Goal: Task Accomplishment & Management: Manage account settings

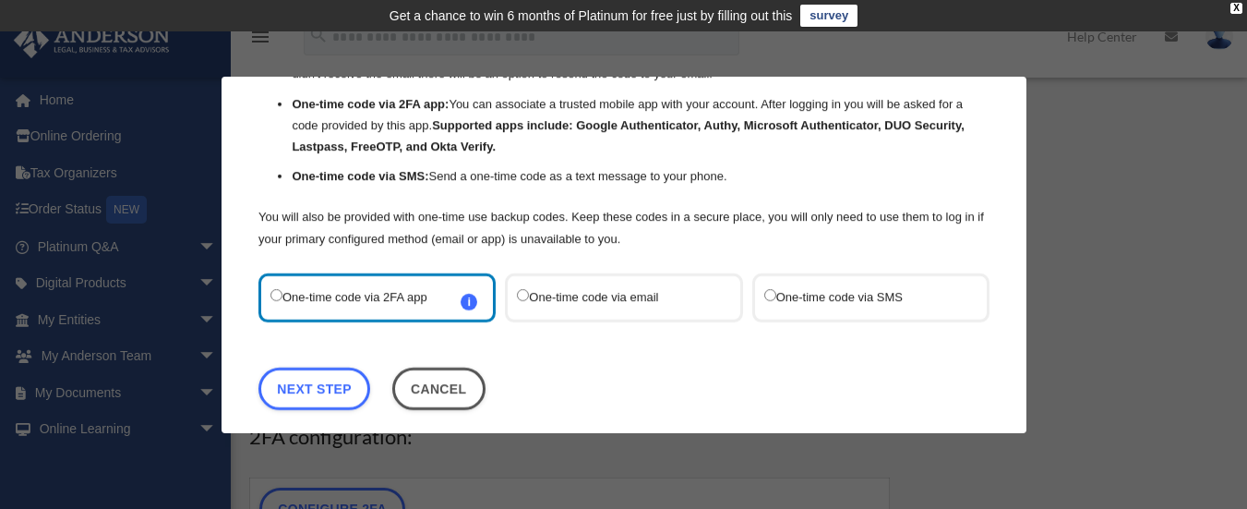
scroll to position [155, 0]
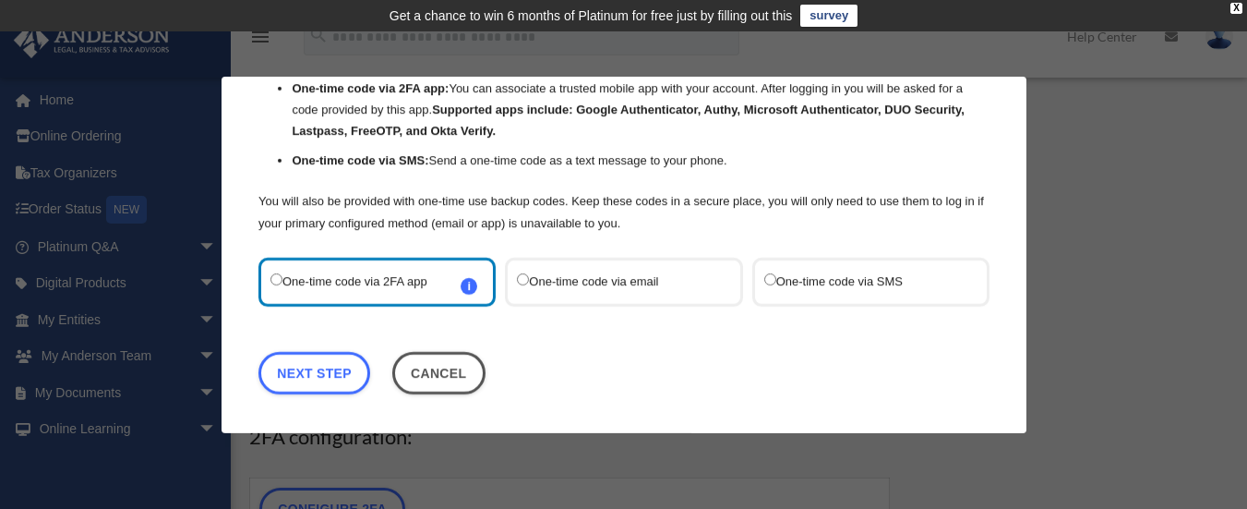
click at [769, 278] on label "One-time code via SMS" at bounding box center [860, 281] width 195 height 25
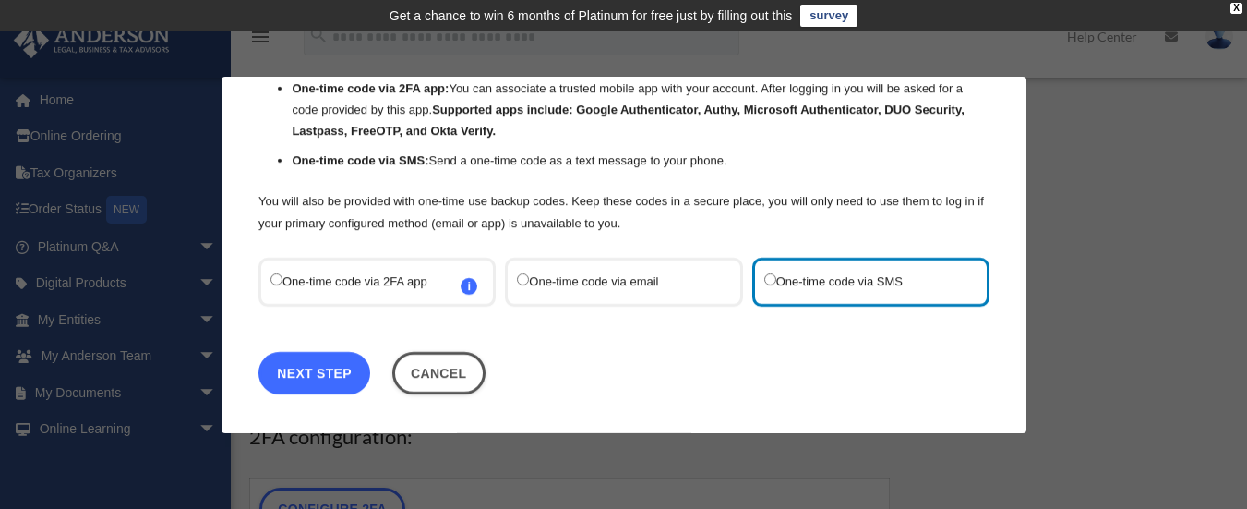
click at [306, 366] on link "Next Step" at bounding box center [314, 372] width 112 height 42
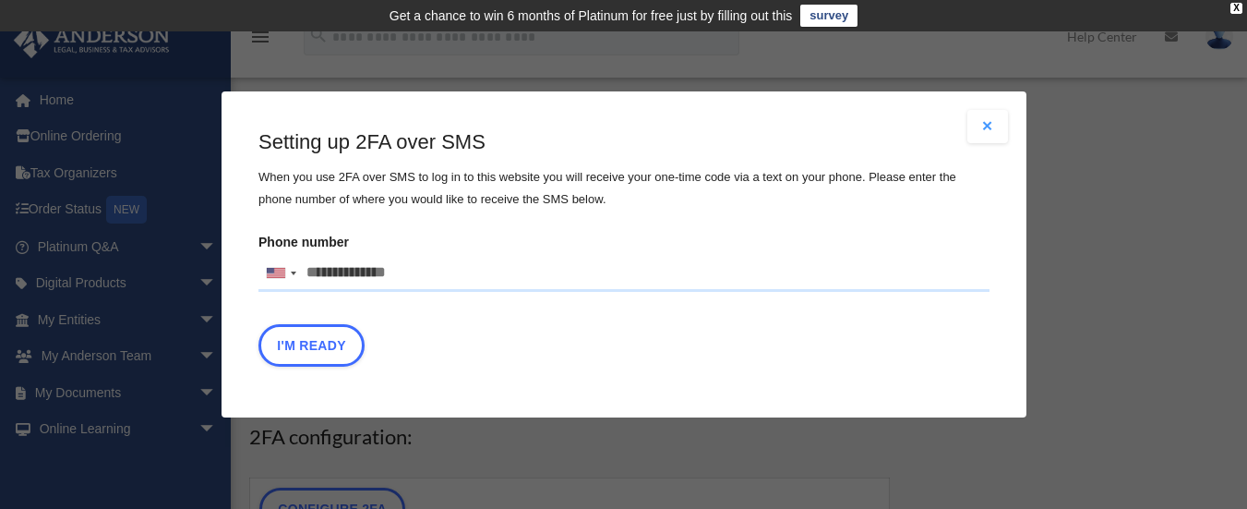
click at [324, 263] on input "Phone number [GEOGRAPHIC_DATA] +1 [GEOGRAPHIC_DATA] +44 [GEOGRAPHIC_DATA] (‫[GE…" at bounding box center [623, 273] width 731 height 37
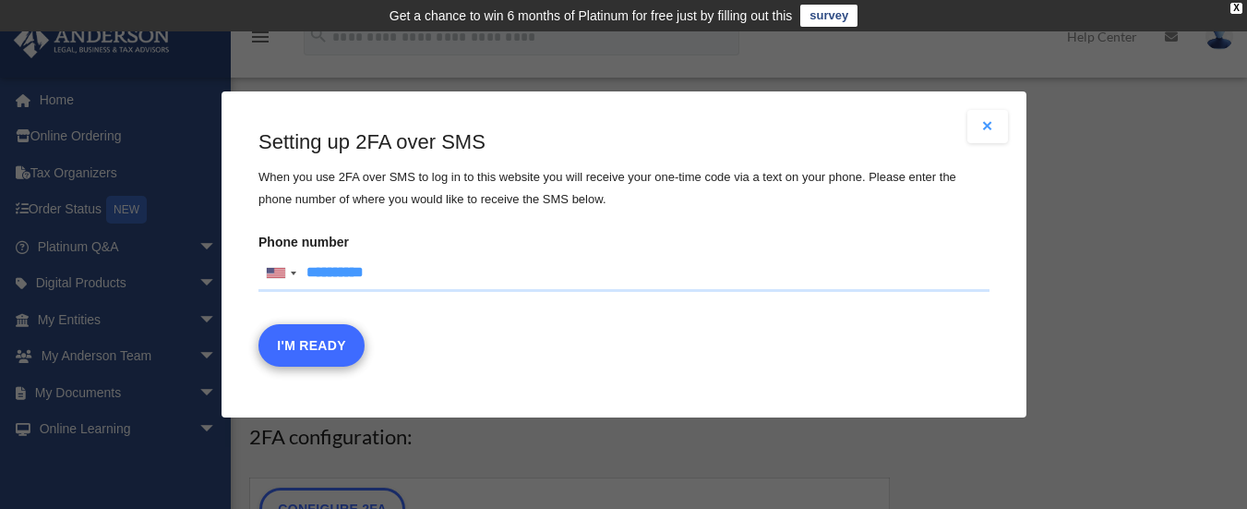
type input "**********"
click at [329, 341] on button "I'm Ready" at bounding box center [311, 345] width 106 height 42
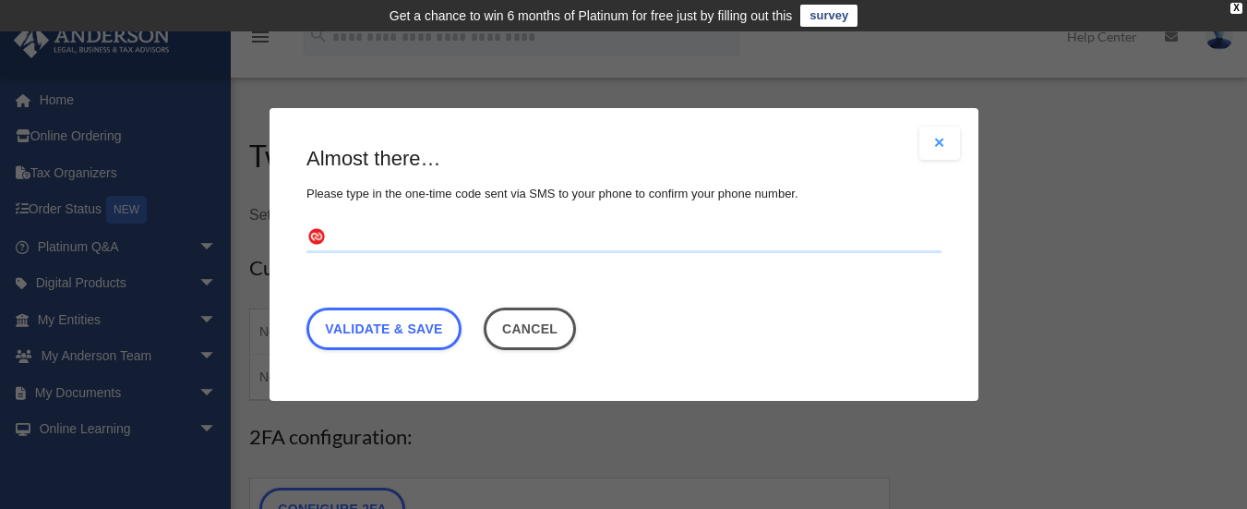
click at [493, 242] on input "text" at bounding box center [623, 238] width 635 height 30
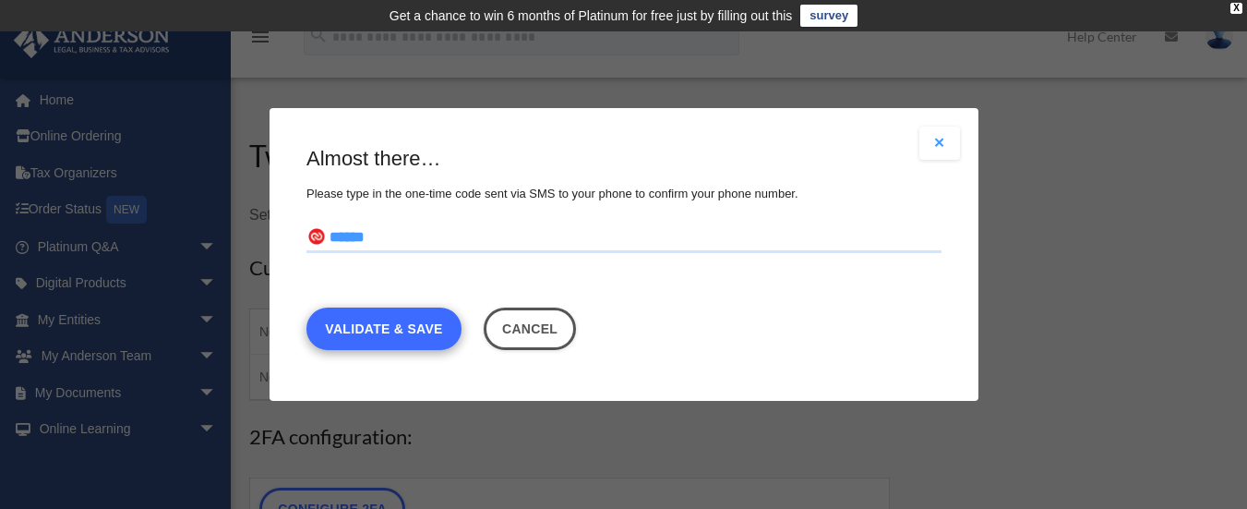
type input "******"
click at [414, 331] on link "Validate & Save" at bounding box center [383, 328] width 155 height 42
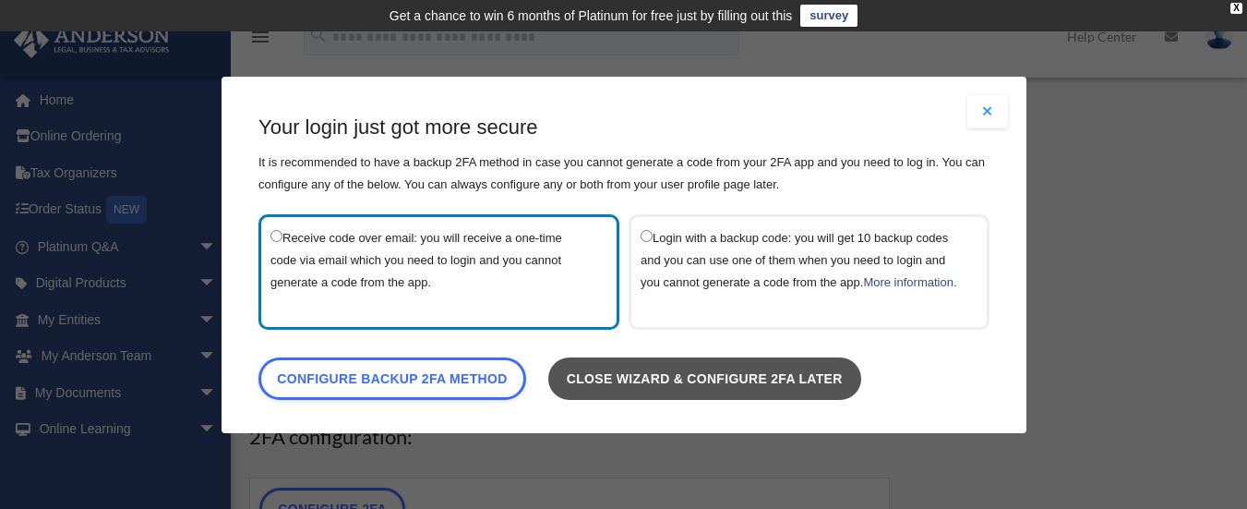
click at [691, 396] on link "Close wizard & configure 2FA later" at bounding box center [703, 377] width 313 height 42
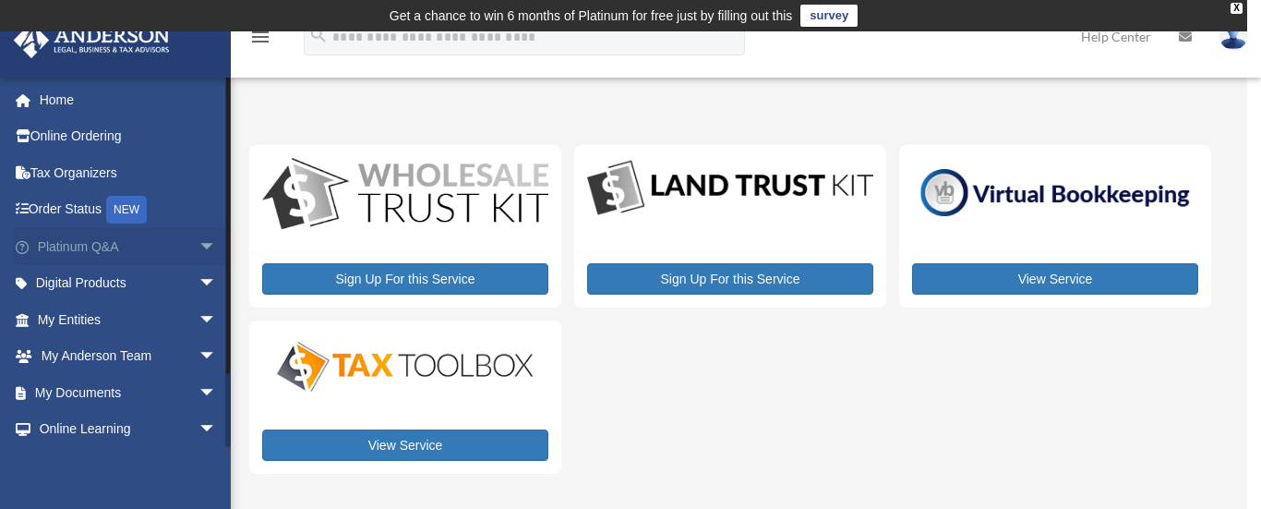
click at [198, 241] on span "arrow_drop_down" at bounding box center [216, 247] width 37 height 38
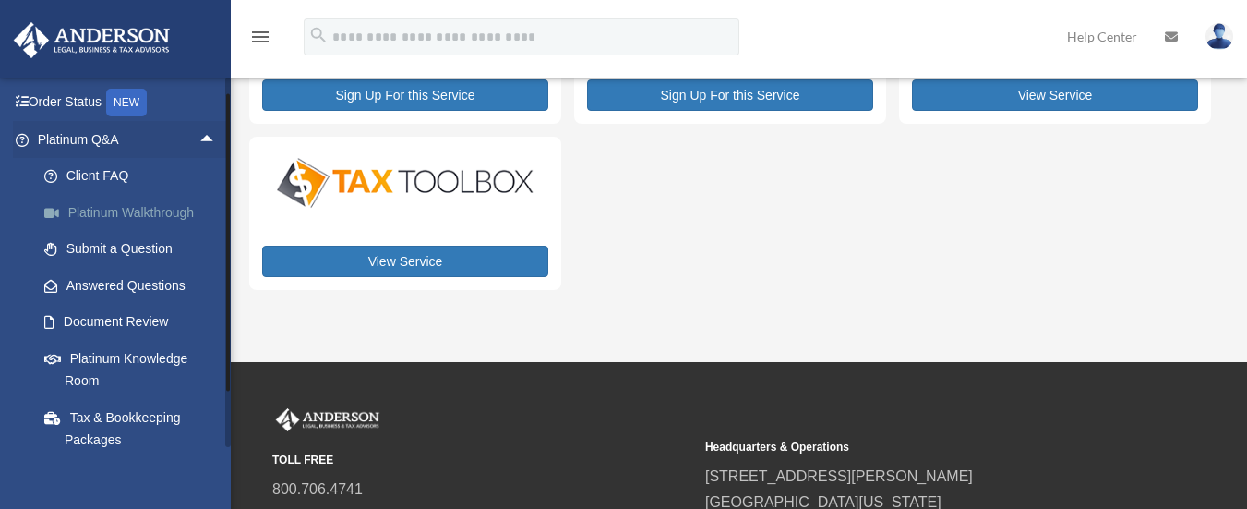
scroll to position [148, 0]
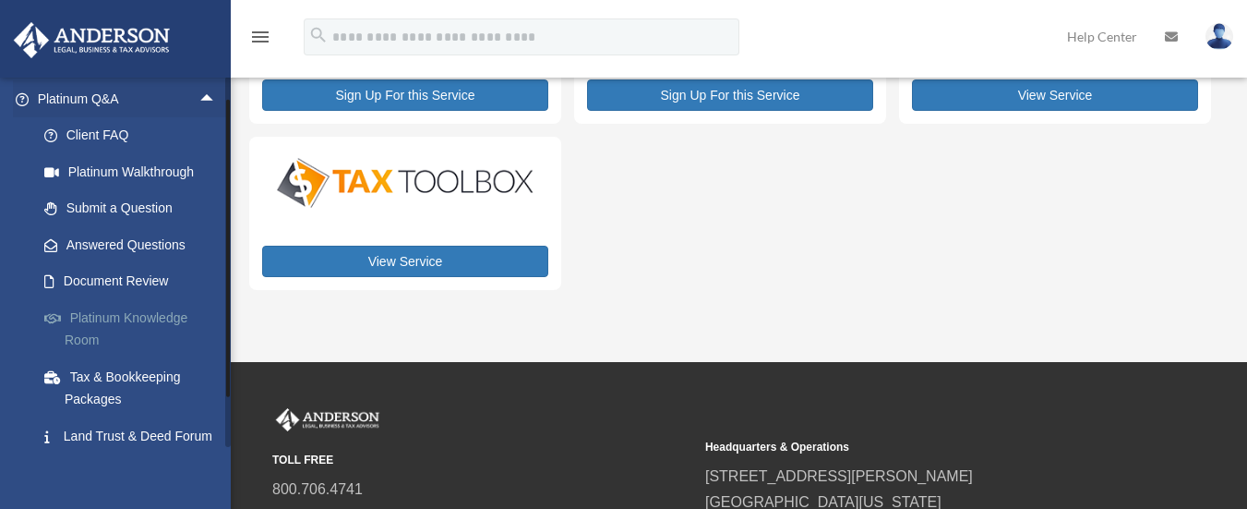
click at [116, 313] on link "Platinum Knowledge Room" at bounding box center [135, 328] width 219 height 59
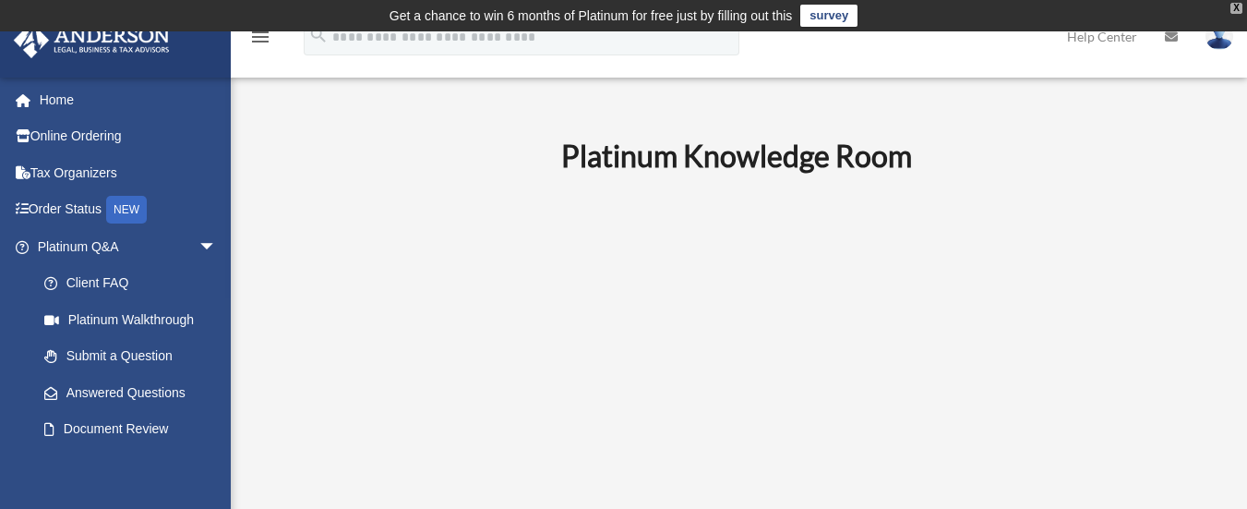
click at [1237, 5] on div "X" at bounding box center [1236, 8] width 12 height 11
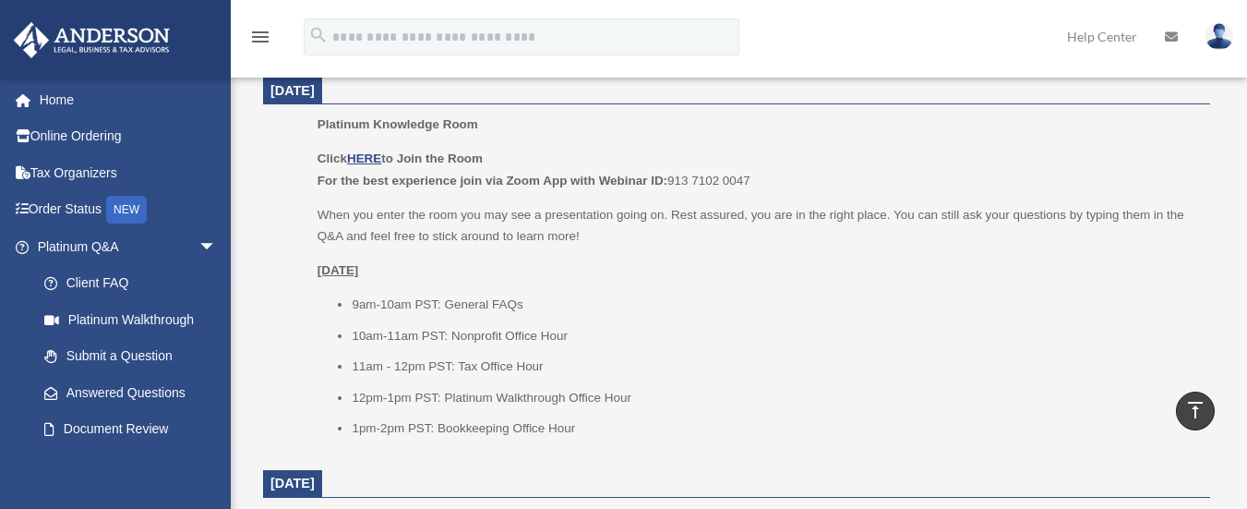
scroll to position [714, 0]
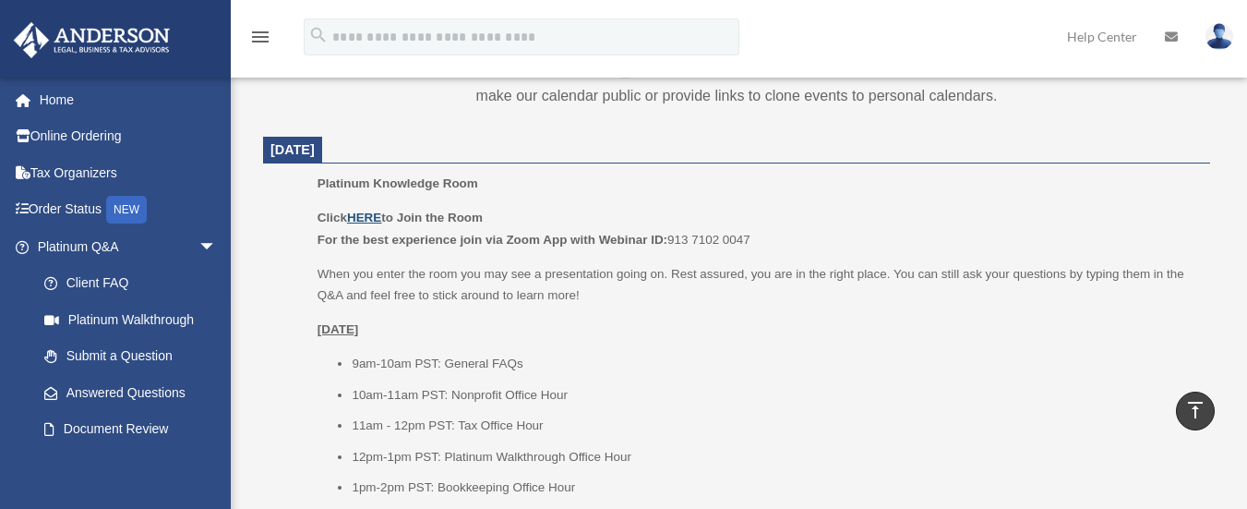
click at [366, 211] on u "HERE" at bounding box center [364, 217] width 34 height 14
